Goal: Check status: Check status

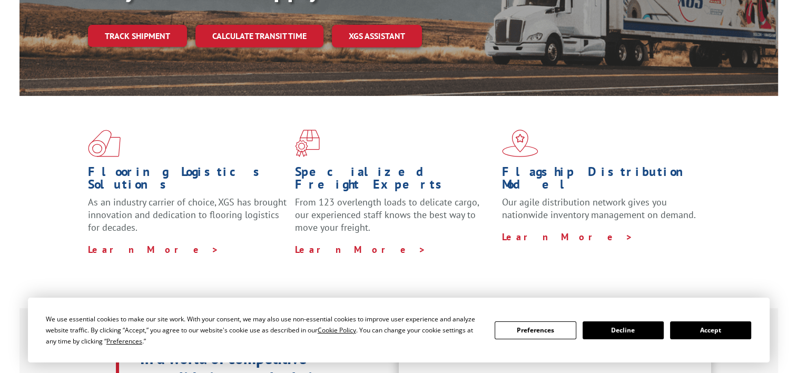
scroll to position [369, 0]
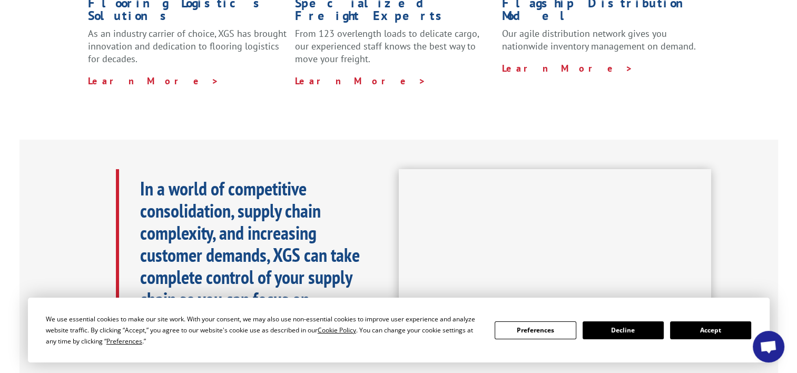
click at [701, 331] on button "Accept" at bounding box center [710, 330] width 81 height 18
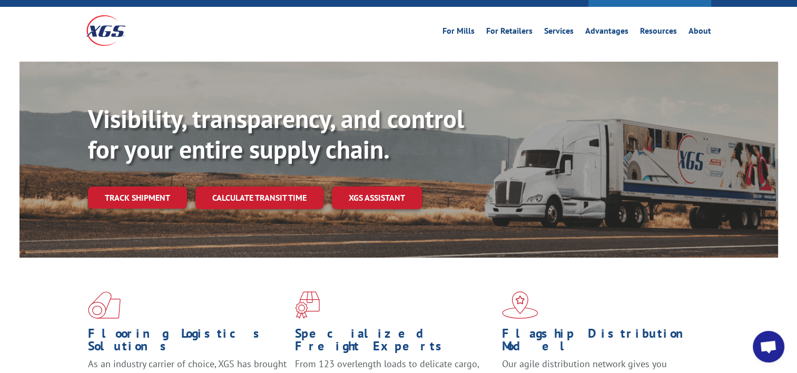
scroll to position [0, 0]
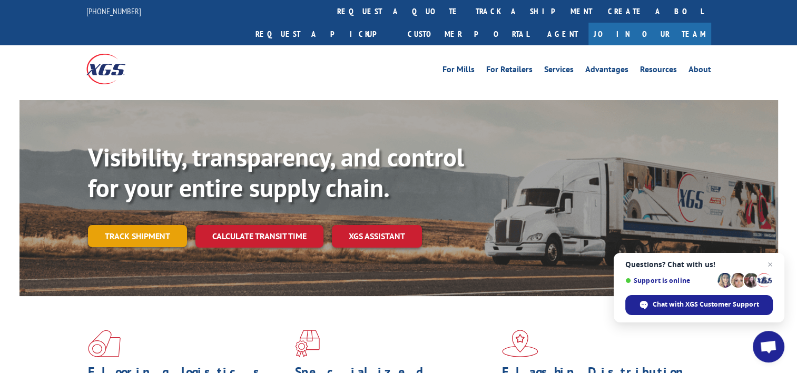
click at [161, 225] on link "Track shipment" at bounding box center [137, 236] width 99 height 22
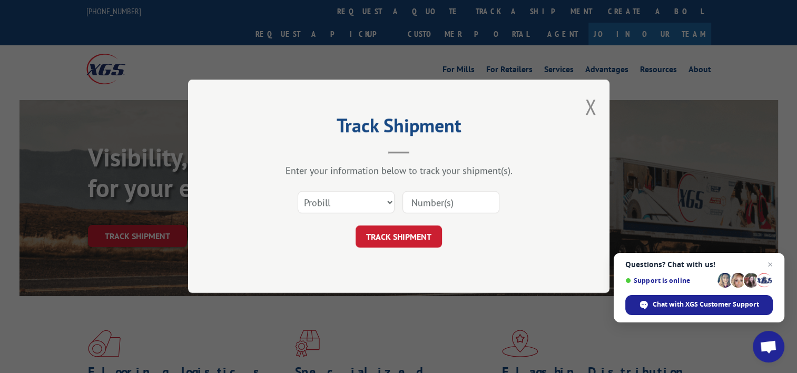
click at [448, 203] on input at bounding box center [451, 203] width 97 height 22
paste input "479819696843"
type input "479819696843"
click at [402, 241] on button "TRACK SHIPMENT" at bounding box center [399, 237] width 86 height 22
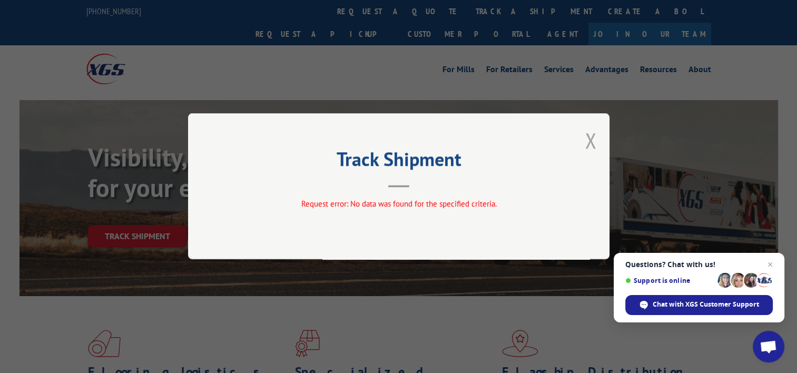
click at [590, 144] on button "Close modal" at bounding box center [591, 140] width 12 height 28
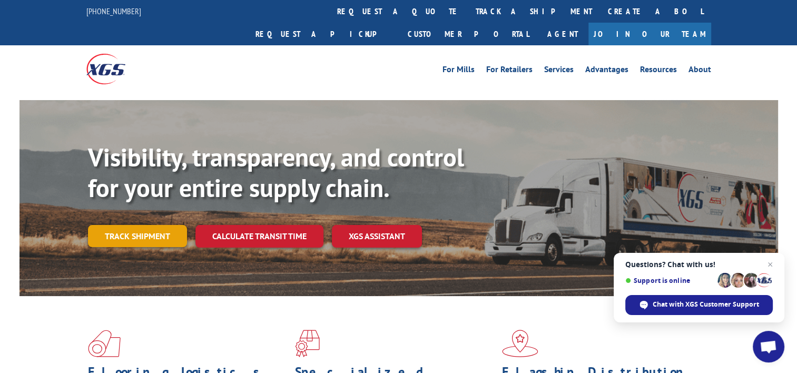
click at [149, 225] on link "Track shipment" at bounding box center [137, 236] width 99 height 22
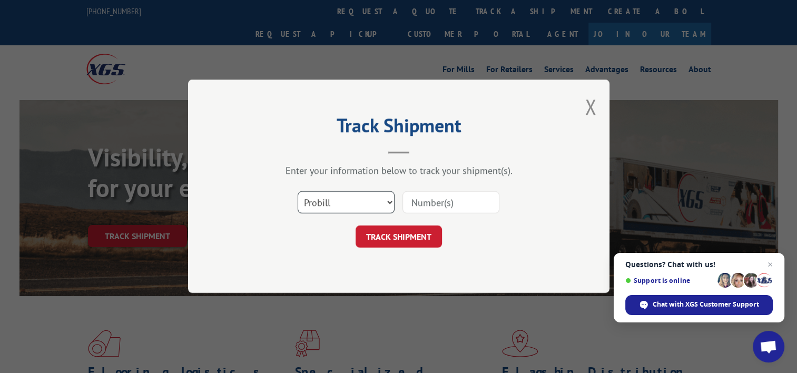
click at [333, 212] on select "Select category... Probill BOL PO" at bounding box center [346, 203] width 97 height 22
select select "po"
click at [298, 192] on select "Select category... Probill BOL PO" at bounding box center [346, 203] width 97 height 22
click at [445, 204] on input at bounding box center [451, 203] width 97 height 22
paste input "479819696843"
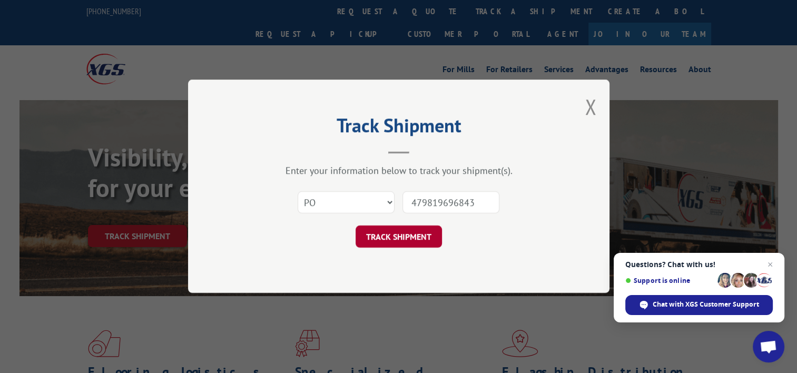
type input "479819696843"
click at [403, 241] on button "TRACK SHIPMENT" at bounding box center [399, 237] width 86 height 22
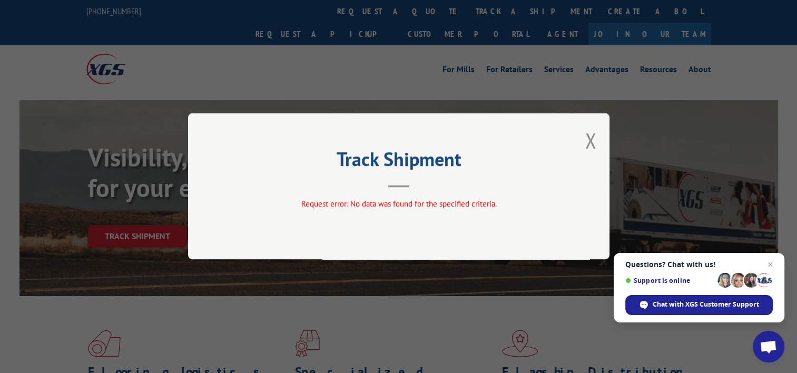
drag, startPoint x: 597, startPoint y: 143, endPoint x: 571, endPoint y: 151, distance: 26.4
click at [597, 143] on div "Track Shipment Request error: No data was found for the specified criteria." at bounding box center [399, 186] width 422 height 146
click at [591, 144] on div "Track Shipment Request error: No data was found for the specified criteria." at bounding box center [399, 186] width 422 height 146
click at [593, 143] on button "Close modal" at bounding box center [591, 140] width 12 height 28
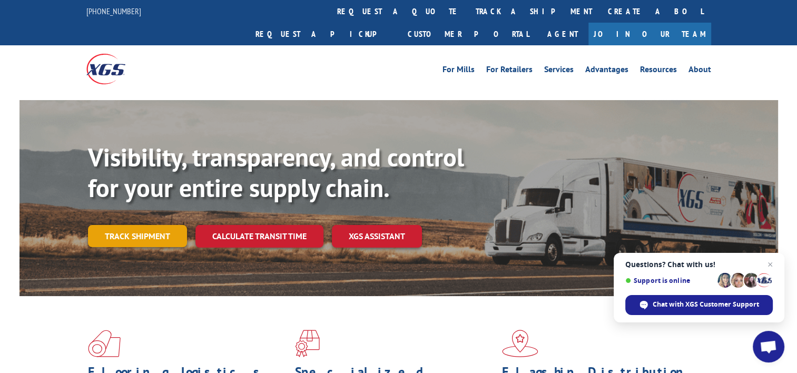
click at [126, 225] on link "Track shipment" at bounding box center [137, 236] width 99 height 22
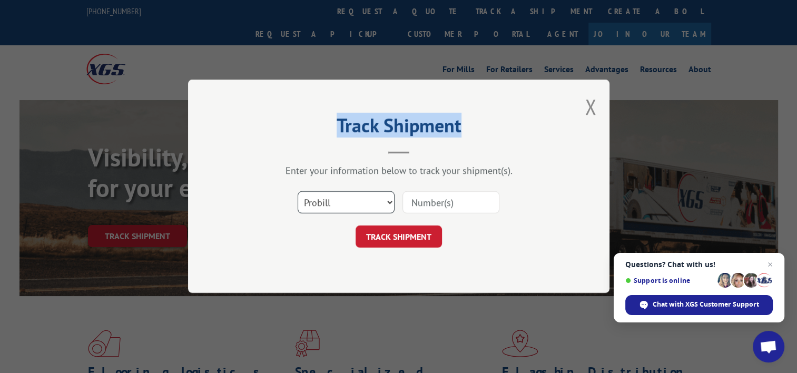
drag, startPoint x: 324, startPoint y: 199, endPoint x: 354, endPoint y: 215, distance: 33.9
click at [324, 199] on select "Select category... Probill BOL PO" at bounding box center [346, 203] width 97 height 22
select select "bol"
click at [298, 192] on select "Select category... Probill BOL PO" at bounding box center [346, 203] width 97 height 22
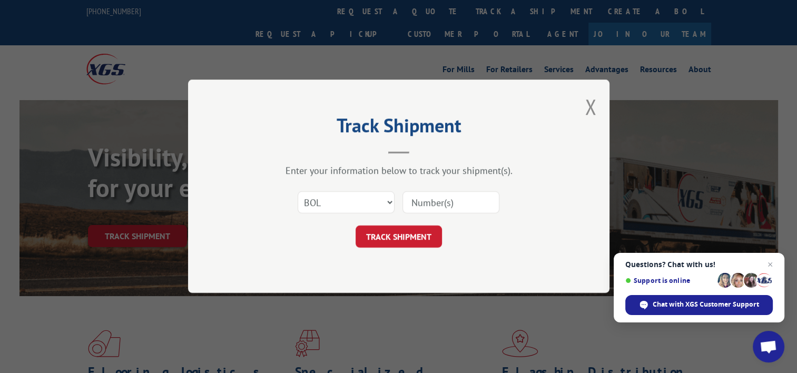
click at [454, 197] on input at bounding box center [451, 203] width 97 height 22
paste input "479819696843"
type input "479819696843"
click at [395, 231] on button "TRACK SHIPMENT" at bounding box center [399, 237] width 86 height 22
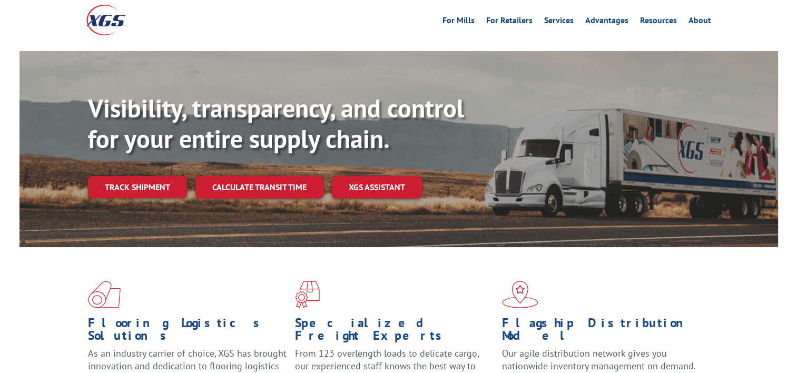
scroll to position [158, 0]
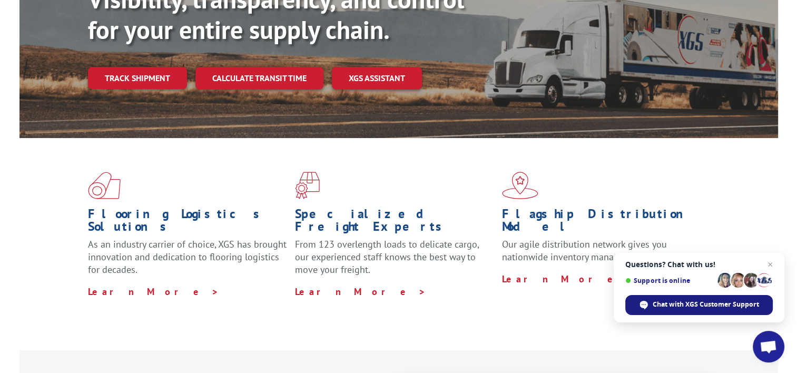
click at [688, 298] on div "Chat with XGS Customer Support" at bounding box center [700, 305] width 148 height 20
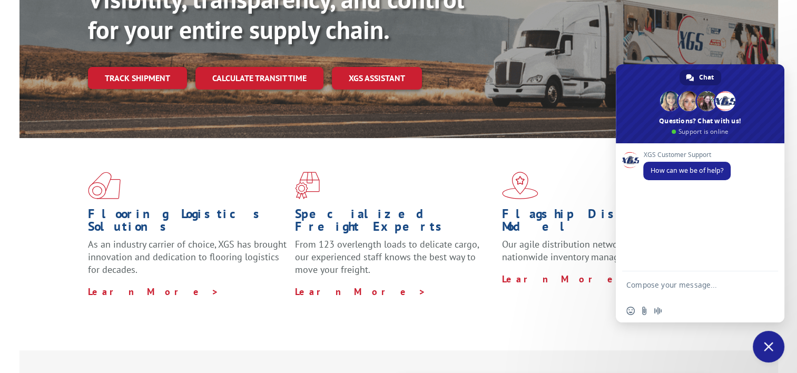
paste textarea "479819696810"
type textarea "479819696810"
